Goal: Use online tool/utility: Use online tool/utility

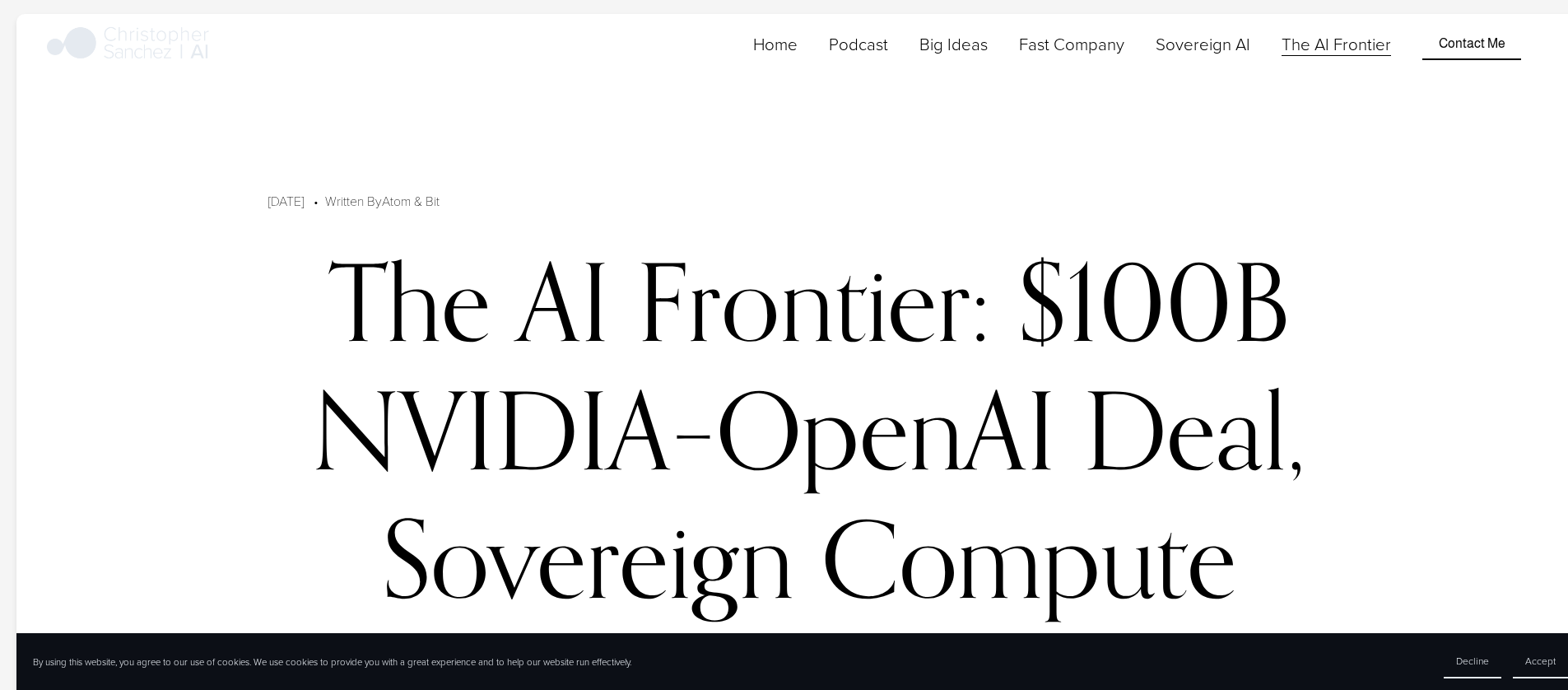
scroll to position [3, 0]
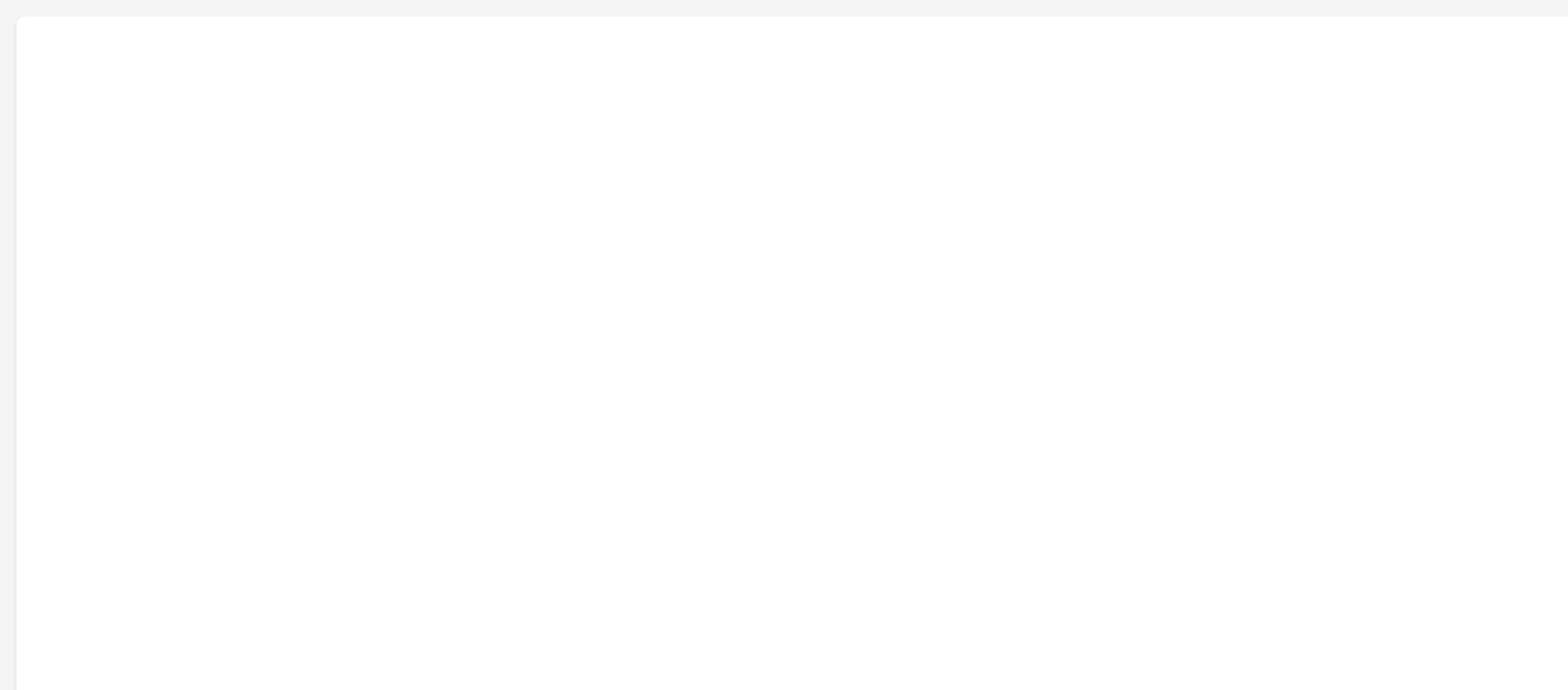
scroll to position [3, 0]
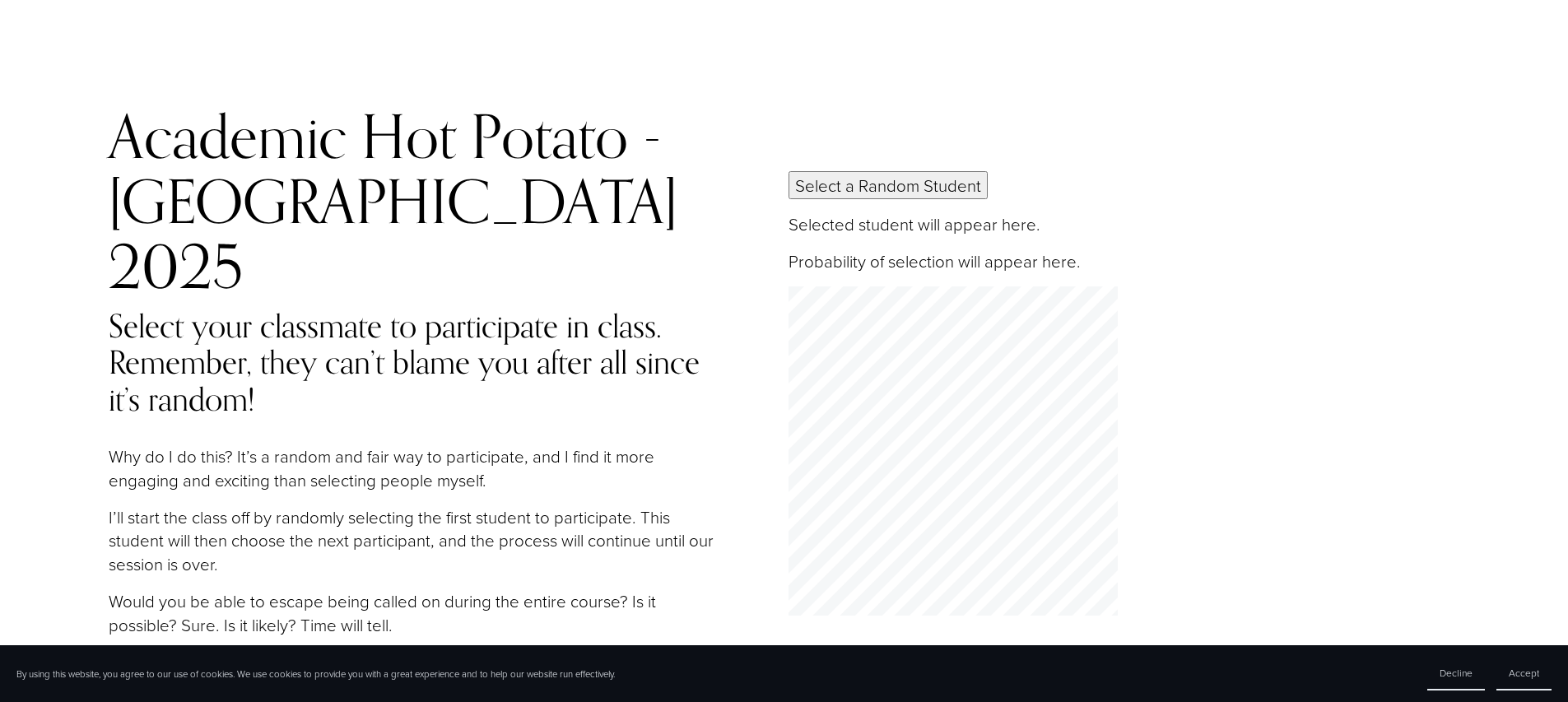
click at [874, 171] on button "Select a Random Student" at bounding box center [888, 185] width 199 height 28
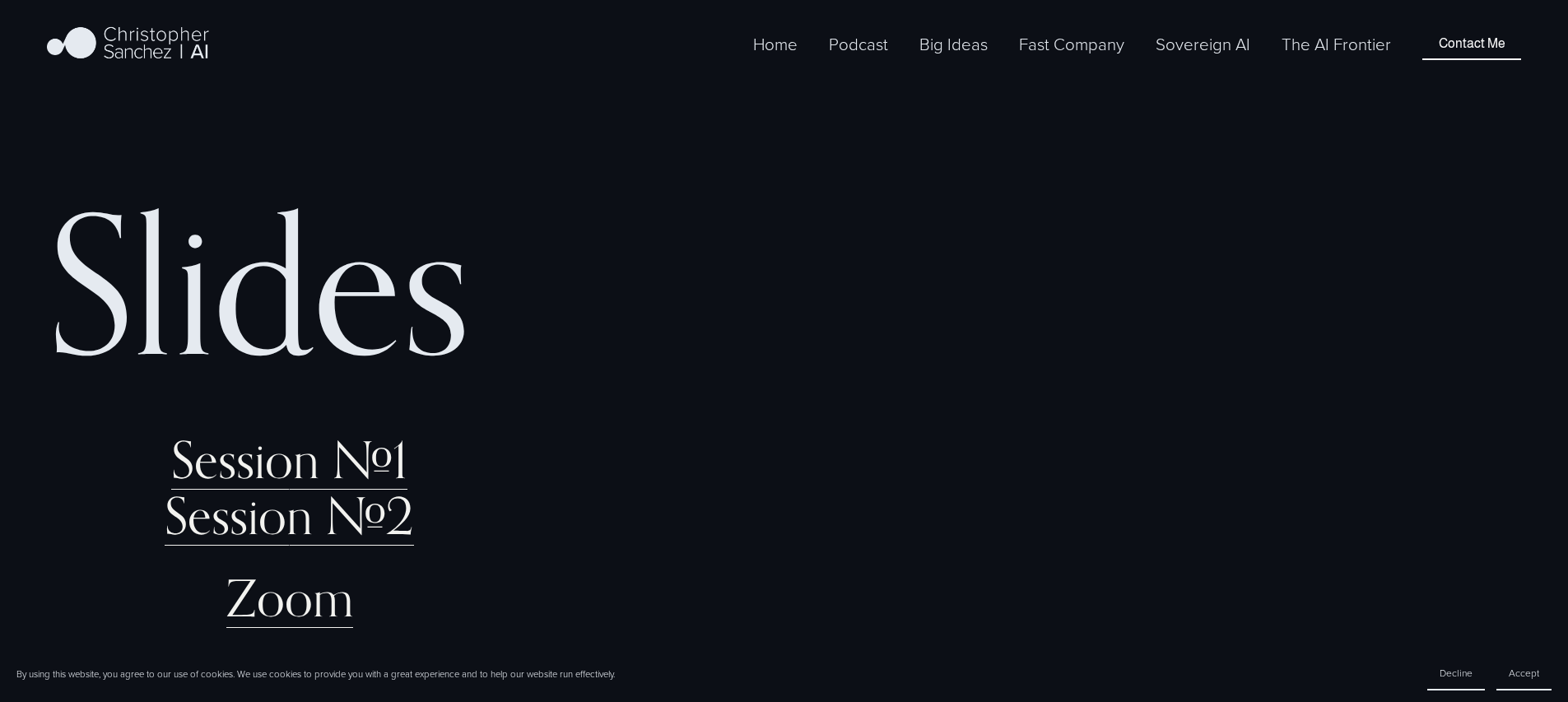
click at [299, 569] on link "Zoom" at bounding box center [290, 598] width 127 height 61
click at [314, 464] on link "Session #1" at bounding box center [290, 459] width 237 height 61
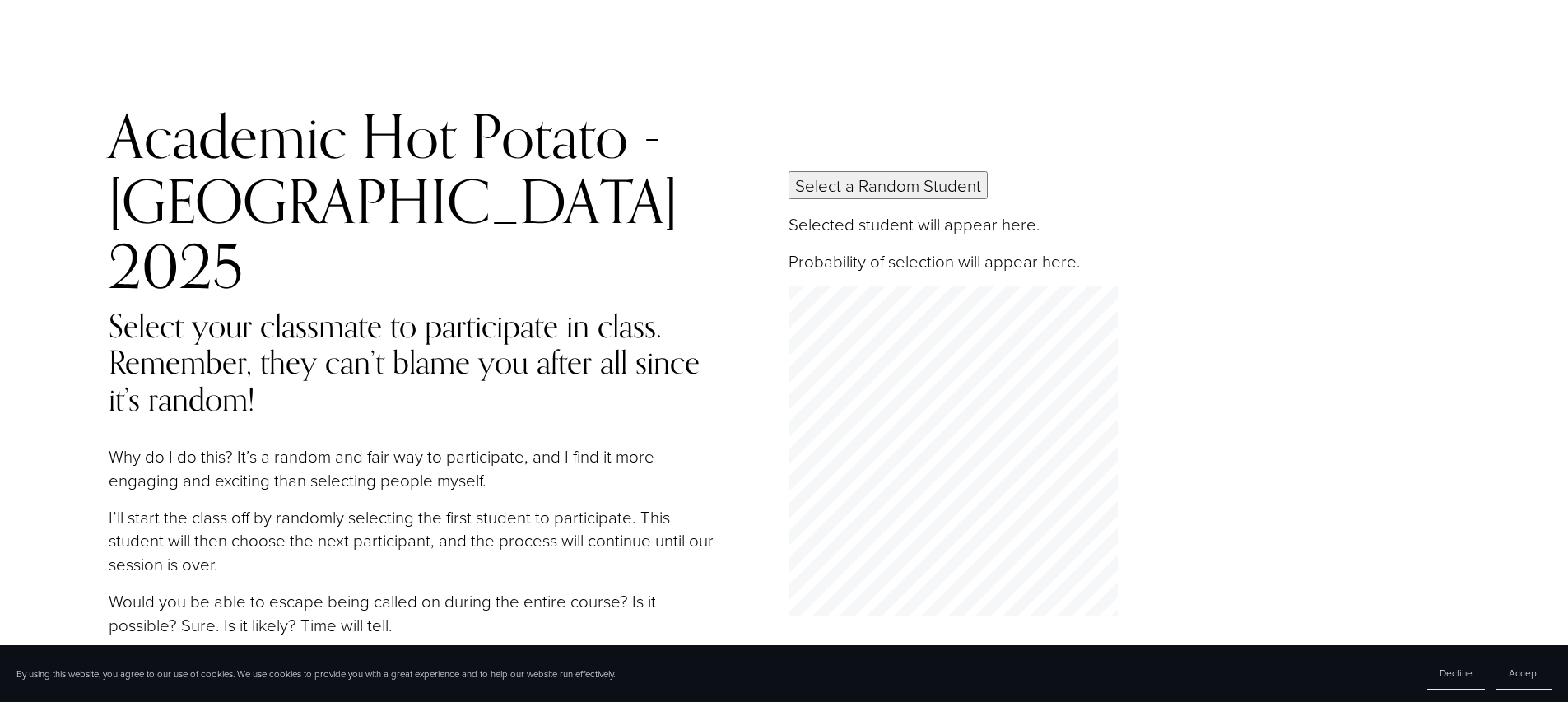
click at [889, 171] on button "Select a Random Student" at bounding box center [888, 185] width 199 height 28
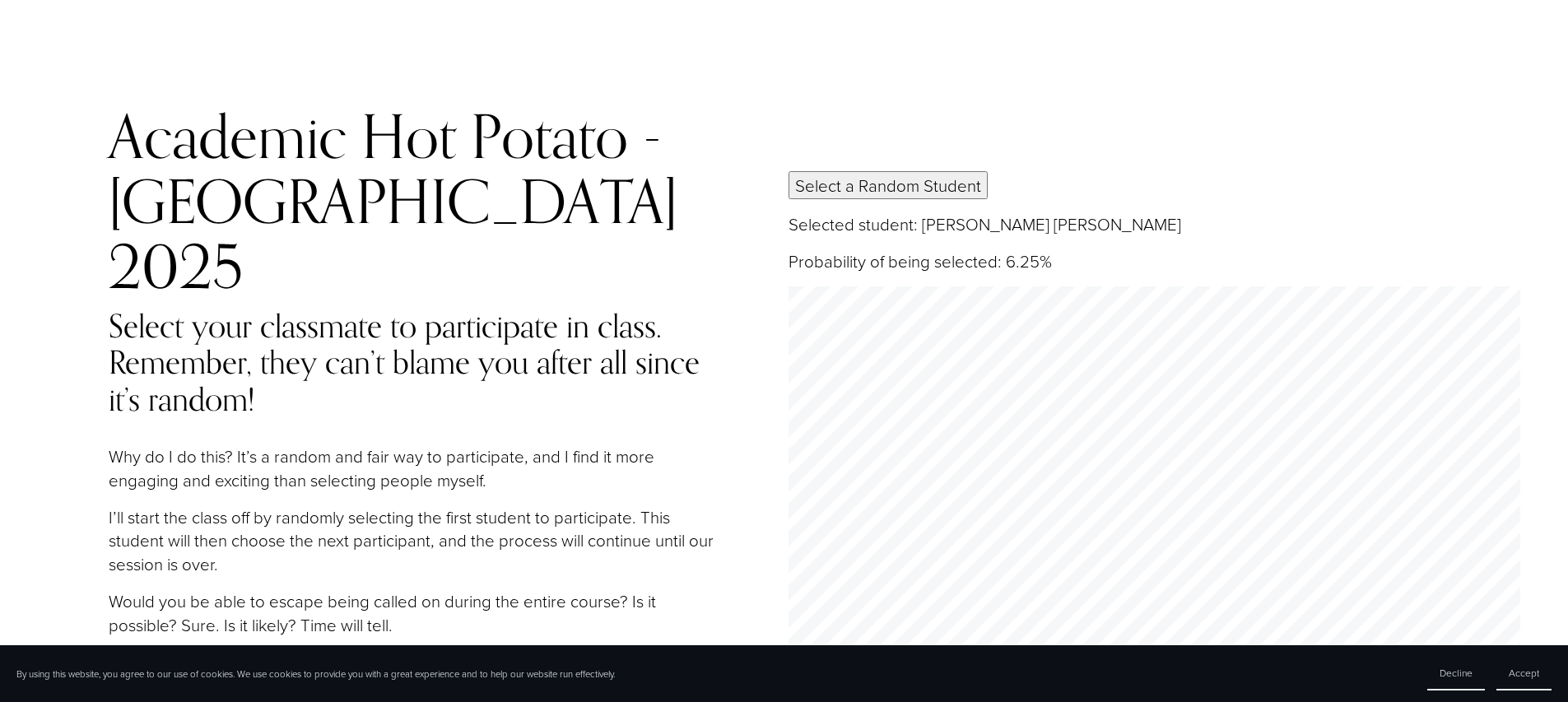
click at [889, 171] on button "Select a Random Student" at bounding box center [888, 185] width 199 height 28
